Goal: Information Seeking & Learning: Learn about a topic

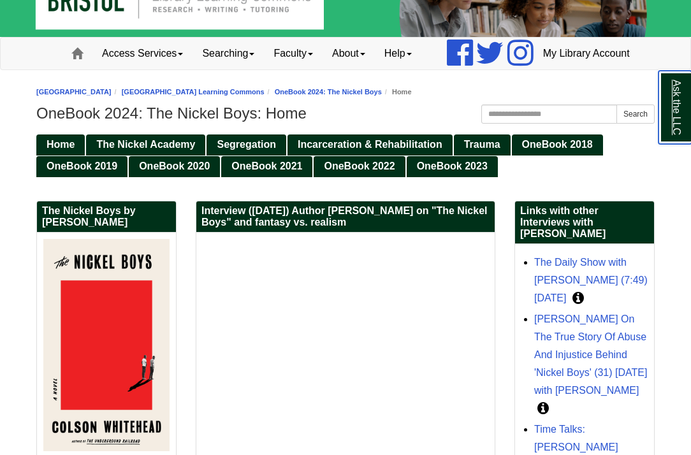
scroll to position [11, 0]
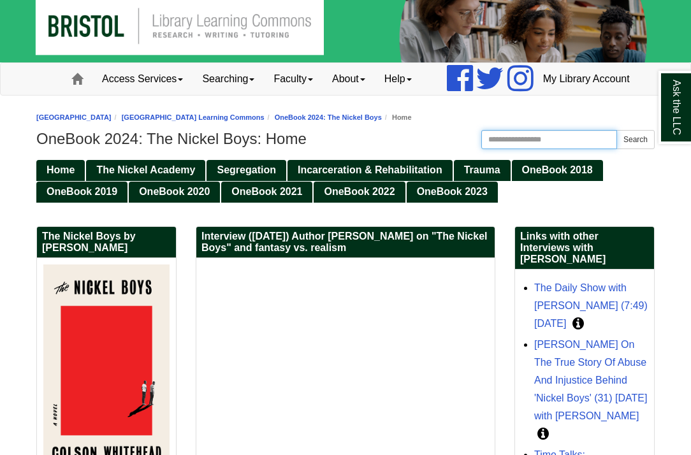
click at [497, 149] on input "Search this Guide" at bounding box center [549, 139] width 136 height 19
type input "**********"
click at [631, 149] on button "Search" at bounding box center [636, 139] width 38 height 19
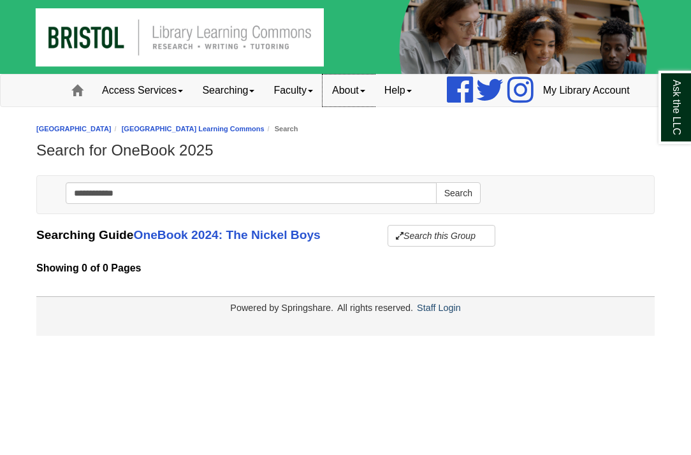
click at [323, 106] on link "About" at bounding box center [349, 91] width 52 height 32
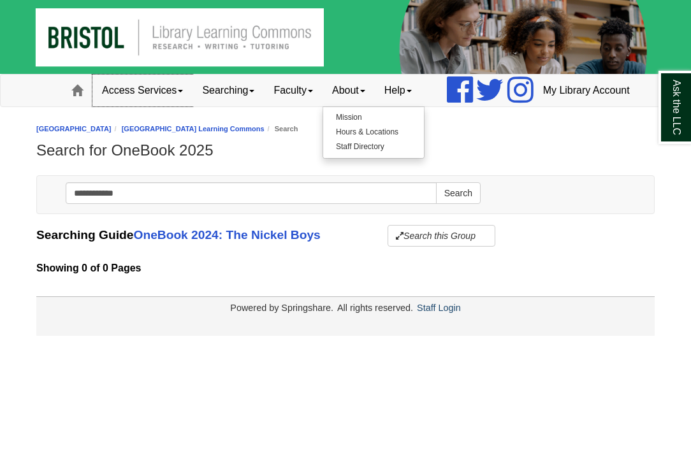
click at [123, 106] on link "Access Services" at bounding box center [142, 91] width 100 height 32
